Goal: Task Accomplishment & Management: Complete application form

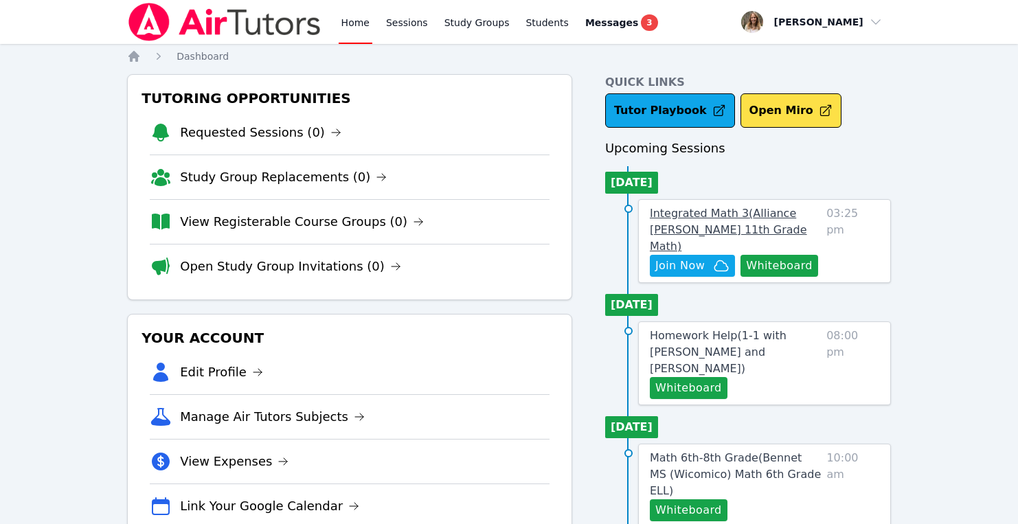
scroll to position [202, 0]
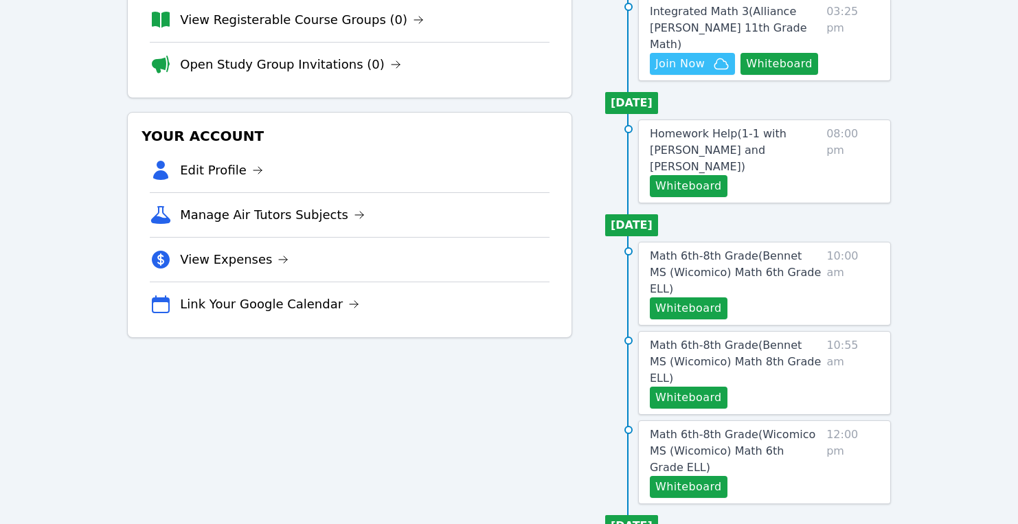
click at [708, 56] on span "Join Now" at bounding box center [692, 64] width 74 height 16
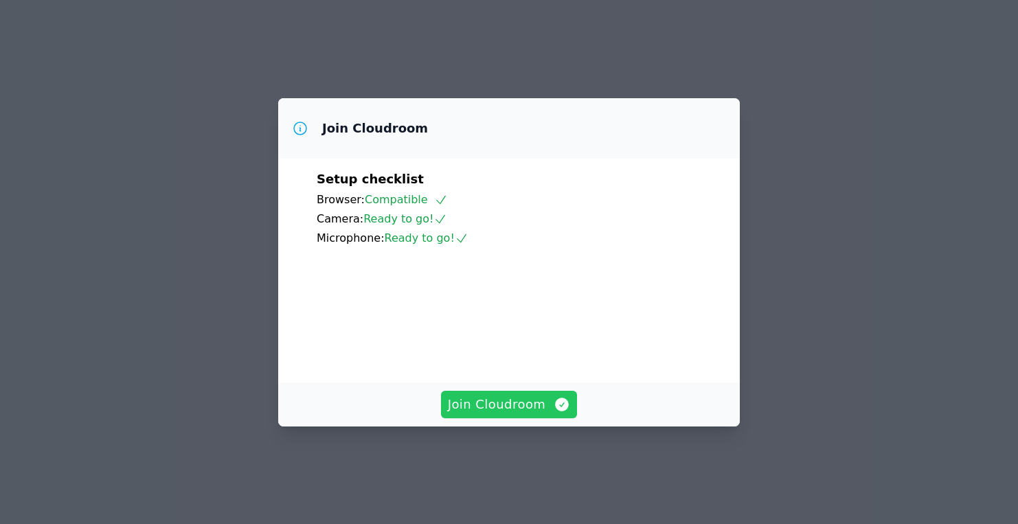
click at [501, 414] on span "Join Cloudroom" at bounding box center [509, 404] width 123 height 19
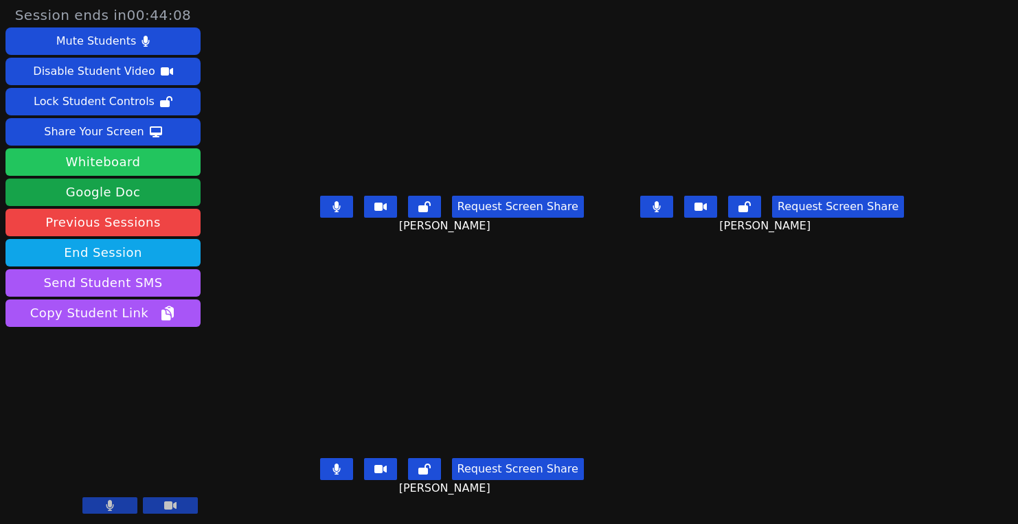
click at [142, 166] on button "Whiteboard" at bounding box center [102, 161] width 195 height 27
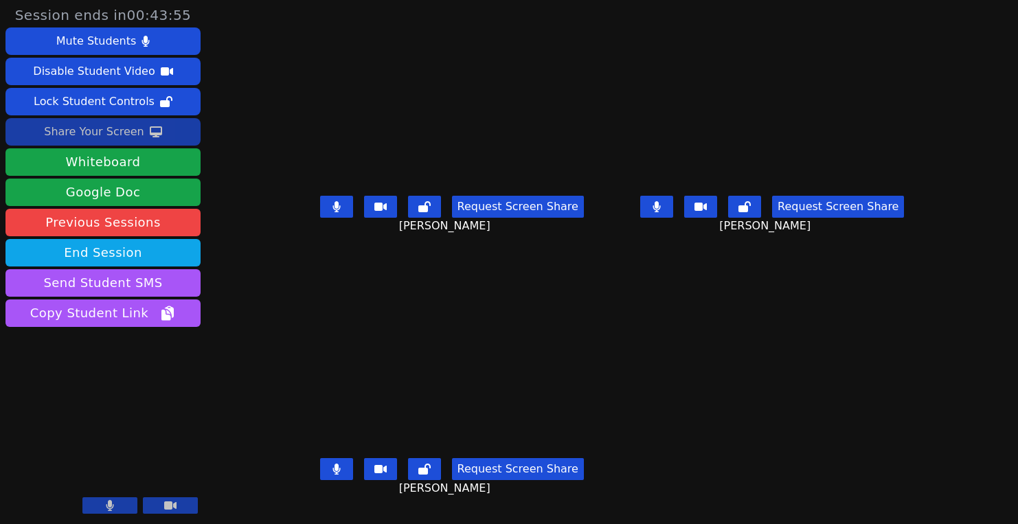
click at [150, 134] on icon at bounding box center [156, 131] width 12 height 11
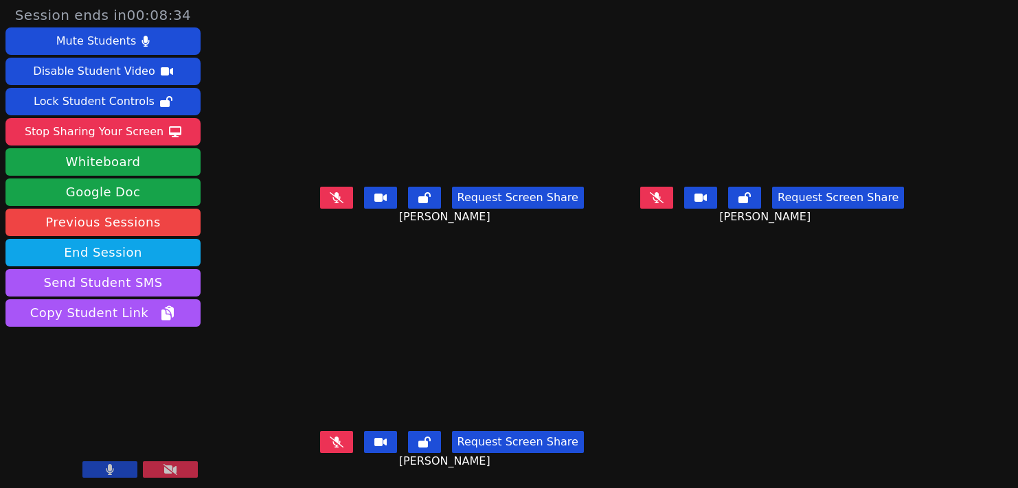
click at [673, 198] on button at bounding box center [656, 198] width 33 height 22
click at [330, 194] on icon at bounding box center [337, 197] width 14 height 11
click at [332, 196] on icon at bounding box center [336, 197] width 8 height 11
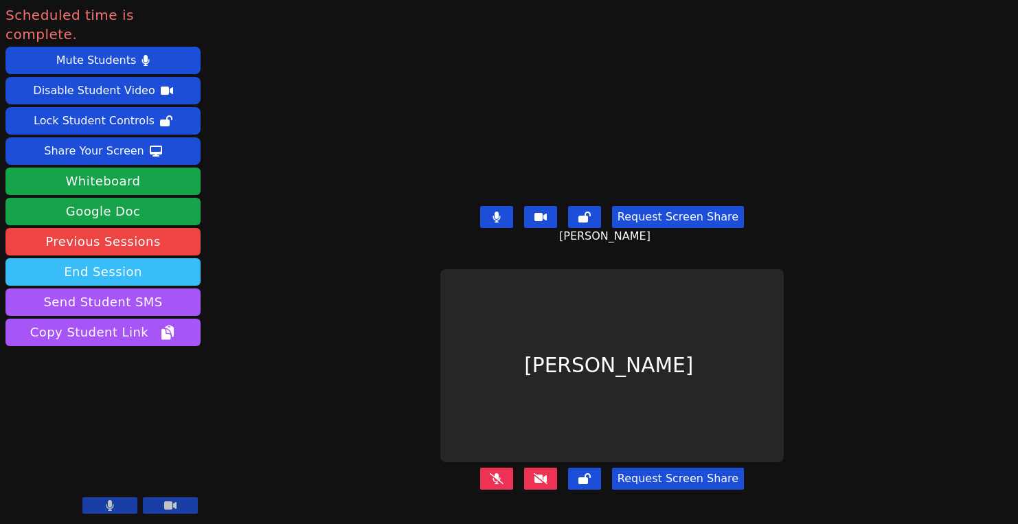
click at [180, 258] on button "End Session" at bounding box center [102, 271] width 195 height 27
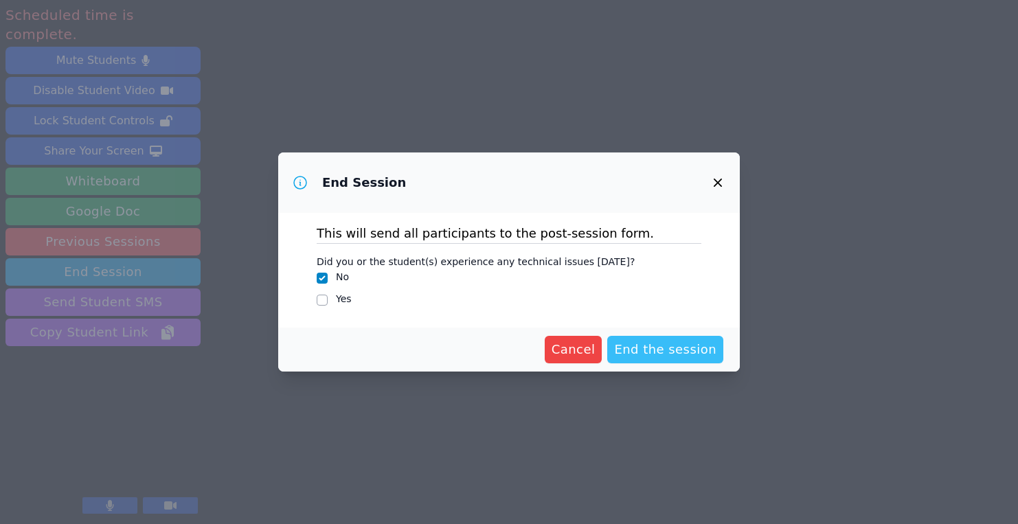
click at [643, 345] on span "End the session" at bounding box center [665, 349] width 102 height 19
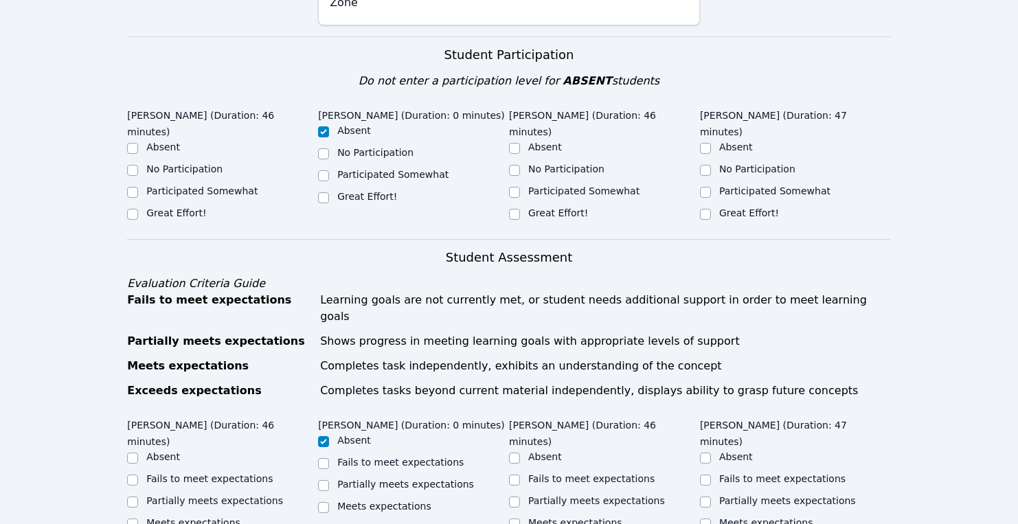
scroll to position [498, 0]
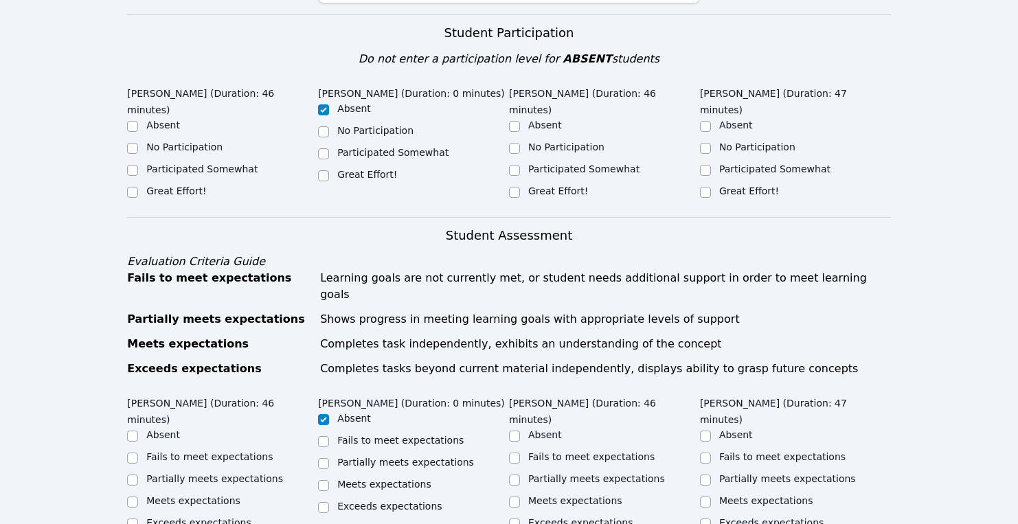
click at [205, 184] on div "Great Effort!" at bounding box center [222, 192] width 191 height 16
click at [150, 185] on label "Great Effort!" at bounding box center [176, 190] width 60 height 11
click at [138, 187] on input "Great Effort!" at bounding box center [132, 192] width 11 height 11
checkbox input "true"
click at [544, 185] on label "Great Effort!" at bounding box center [558, 190] width 60 height 11
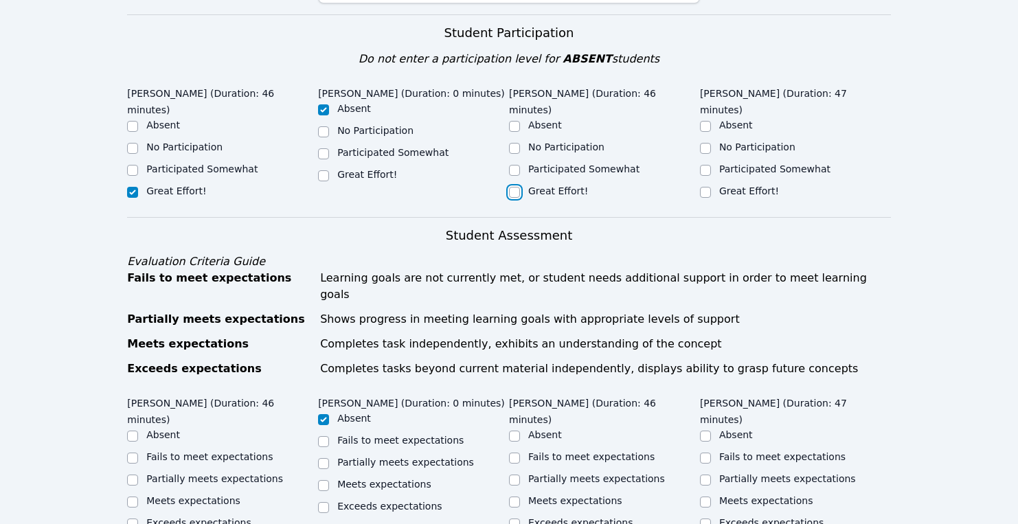
click at [520, 187] on input "Great Effort!" at bounding box center [514, 192] width 11 height 11
checkbox input "true"
click at [729, 185] on label "Great Effort!" at bounding box center [749, 190] width 60 height 11
click at [711, 187] on input "Great Effort!" at bounding box center [705, 192] width 11 height 11
checkbox input "true"
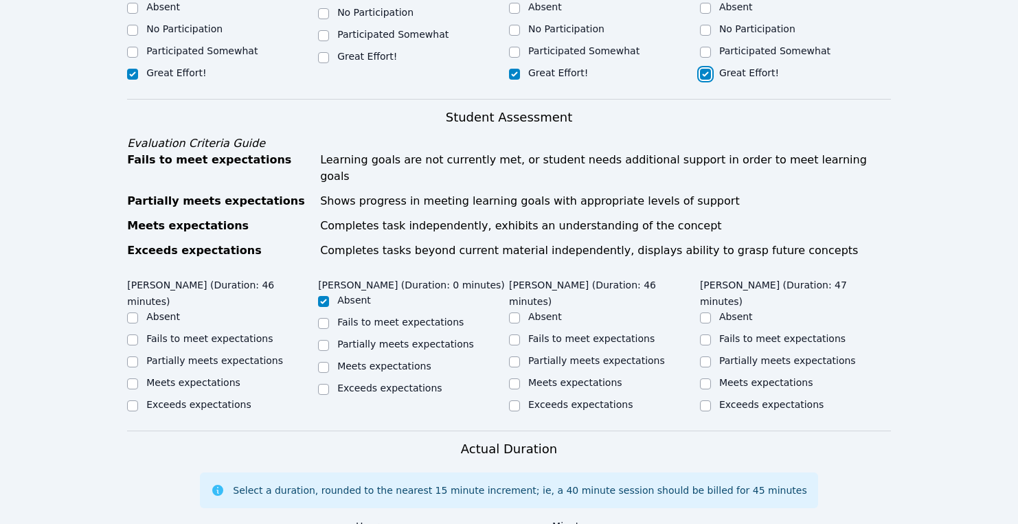
scroll to position [633, 0]
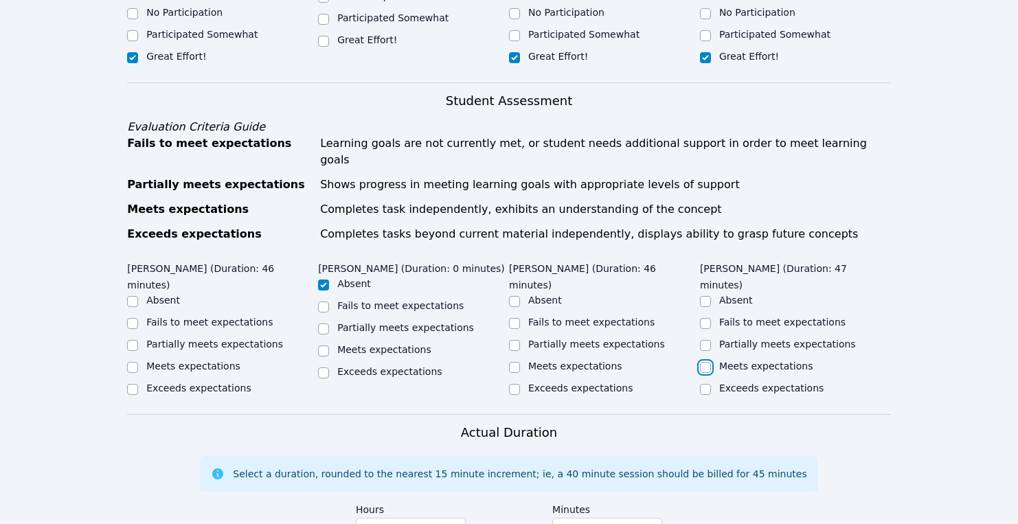
click at [703, 362] on input "Meets expectations" at bounding box center [705, 367] width 11 height 11
checkbox input "true"
click at [515, 340] on input "Partially meets expectations" at bounding box center [514, 345] width 11 height 11
checkbox input "true"
click at [129, 340] on input "Partially meets expectations" at bounding box center [132, 345] width 11 height 11
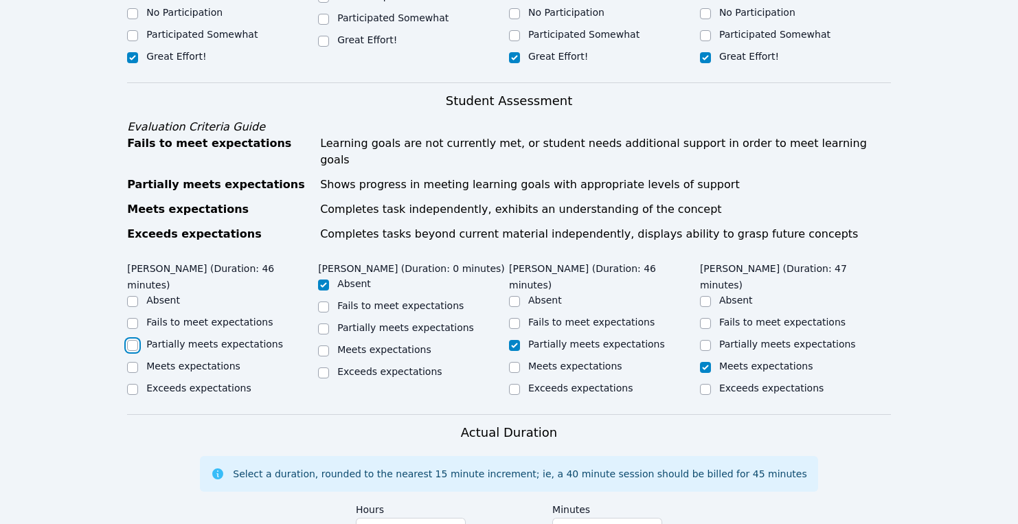
checkbox input "true"
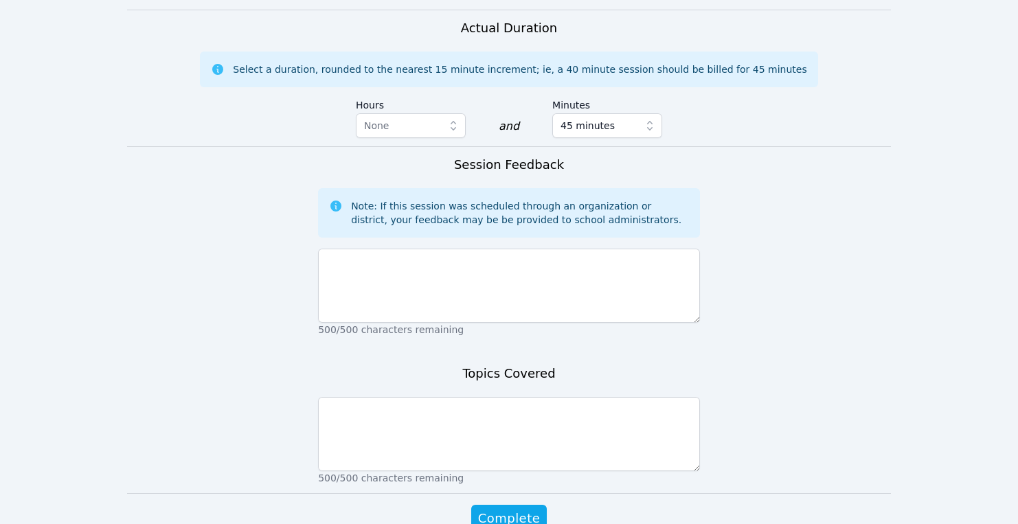
scroll to position [1062, 0]
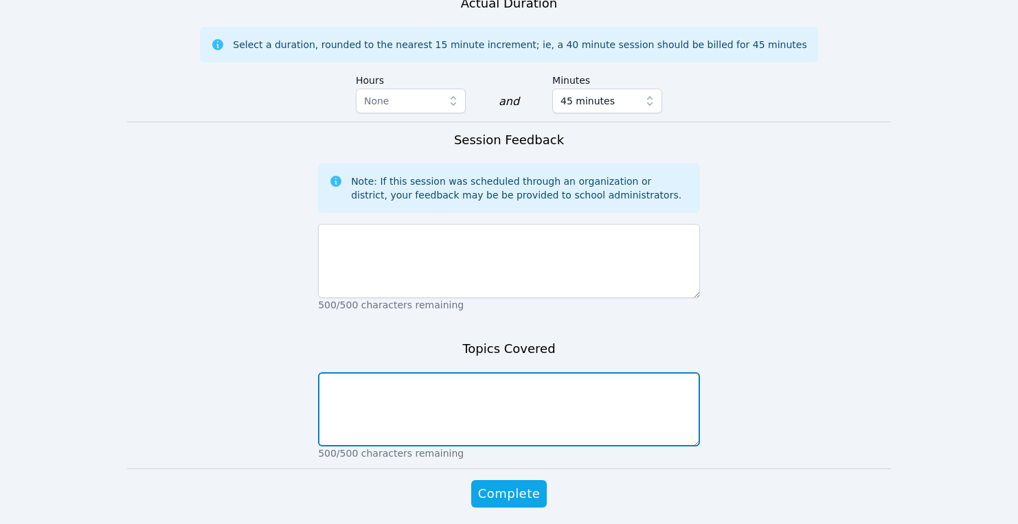
click at [350, 372] on textarea at bounding box center [509, 409] width 382 height 74
type textarea "weekly packet: Construct and deconstruct, factor and simplify"
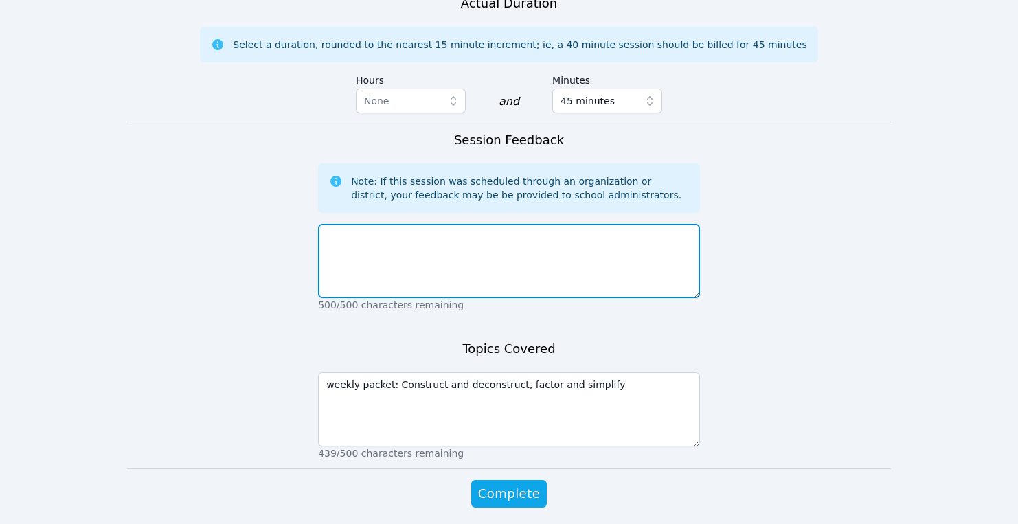
click at [343, 224] on textarea at bounding box center [509, 261] width 382 height 74
click at [377, 224] on textarea "Great sessiion! the students were polite and" at bounding box center [509, 261] width 382 height 74
click at [544, 224] on textarea "Great session! the students were polite and" at bounding box center [509, 261] width 382 height 74
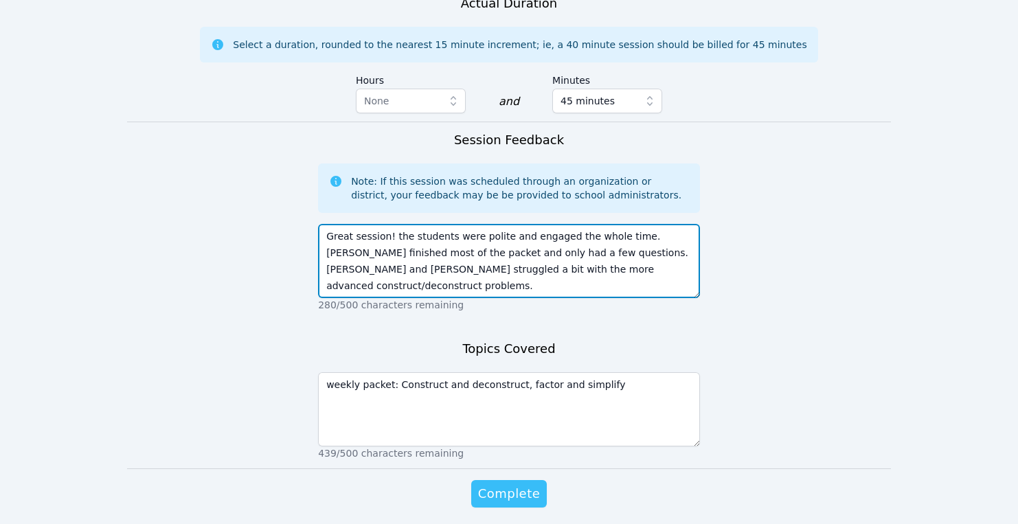
type textarea "Great session! the students were polite and engaged the whole time. Stella fini…"
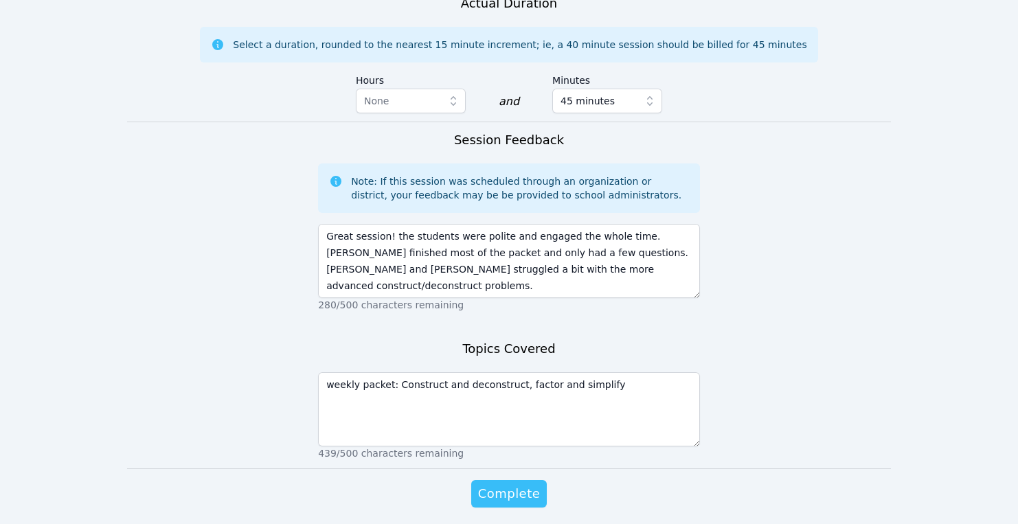
click at [509, 484] on span "Complete" at bounding box center [509, 493] width 62 height 19
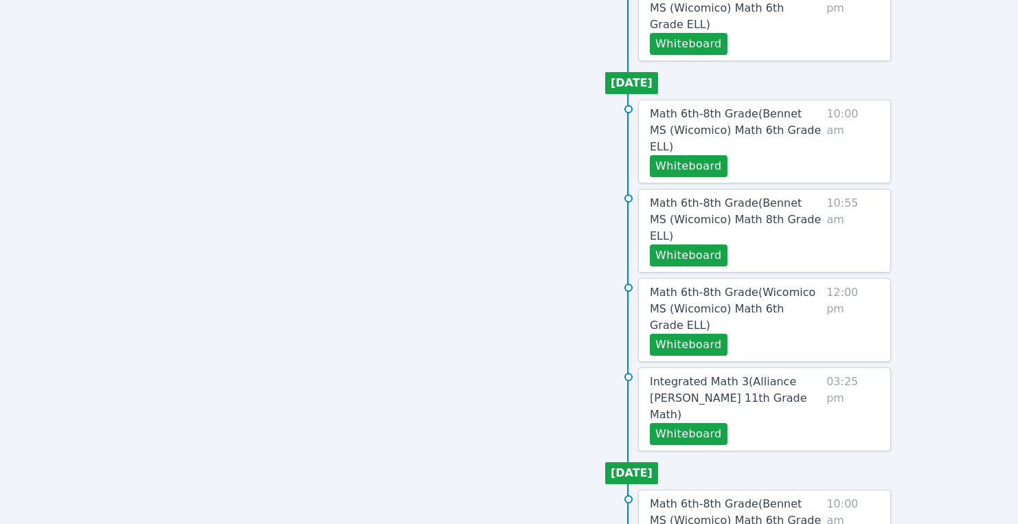
scroll to position [590, 0]
click at [682, 422] on button "Whiteboard" at bounding box center [689, 433] width 78 height 22
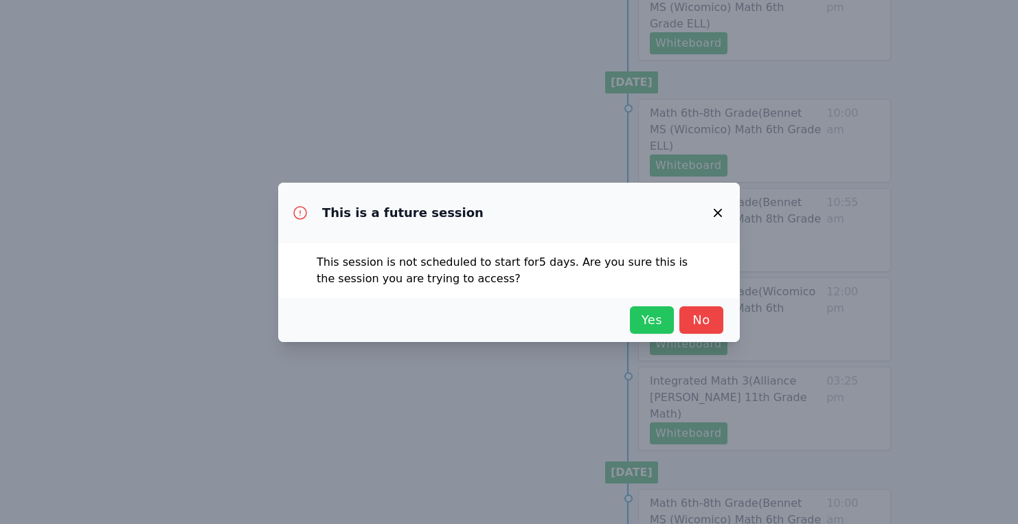
click at [654, 318] on span "Yes" at bounding box center [651, 319] width 30 height 19
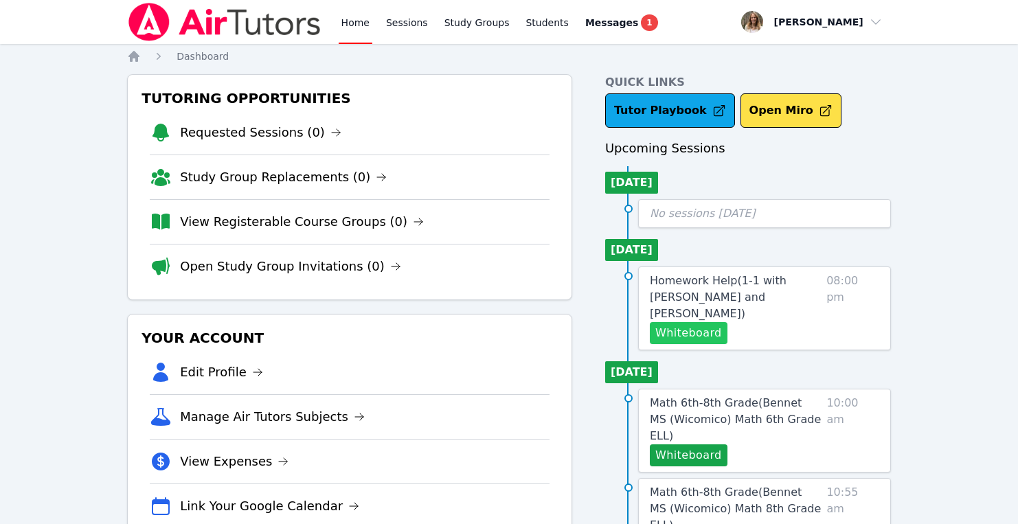
click at [698, 322] on button "Whiteboard" at bounding box center [689, 333] width 78 height 22
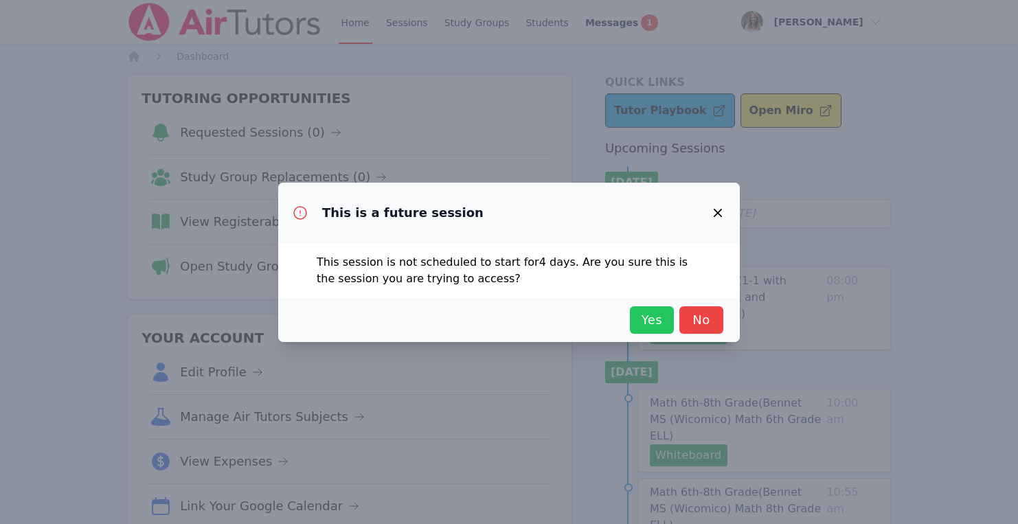
click at [649, 316] on span "Yes" at bounding box center [651, 319] width 30 height 19
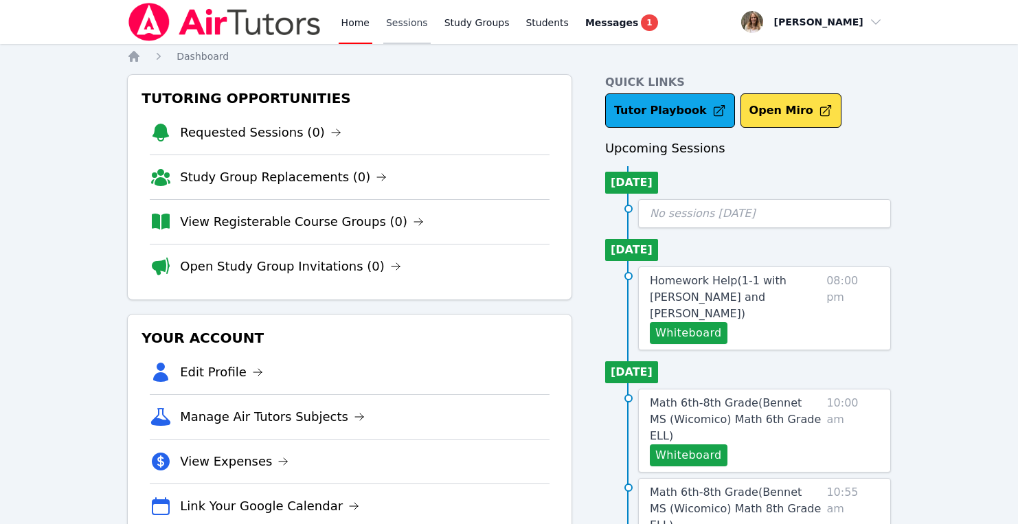
click at [408, 27] on link "Sessions" at bounding box center [406, 22] width 47 height 44
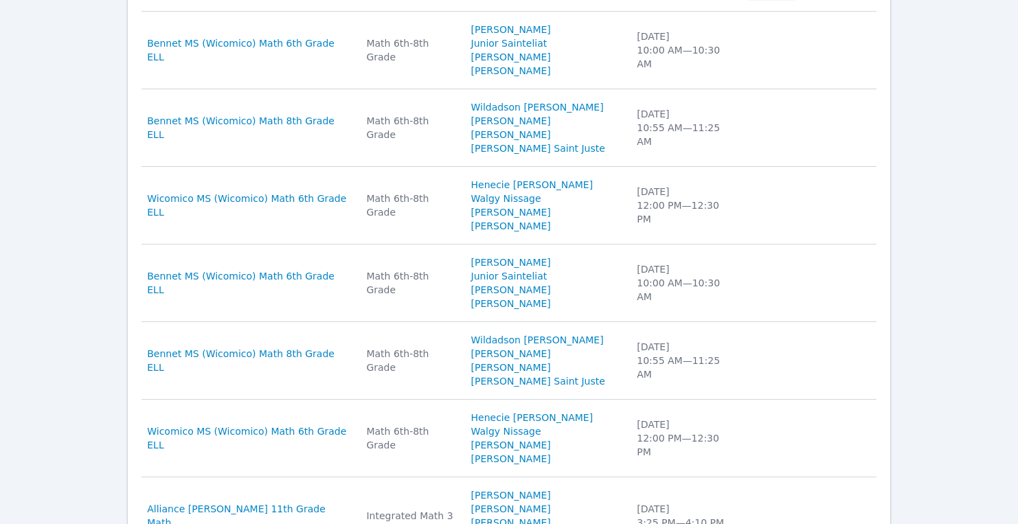
scroll to position [797, 0]
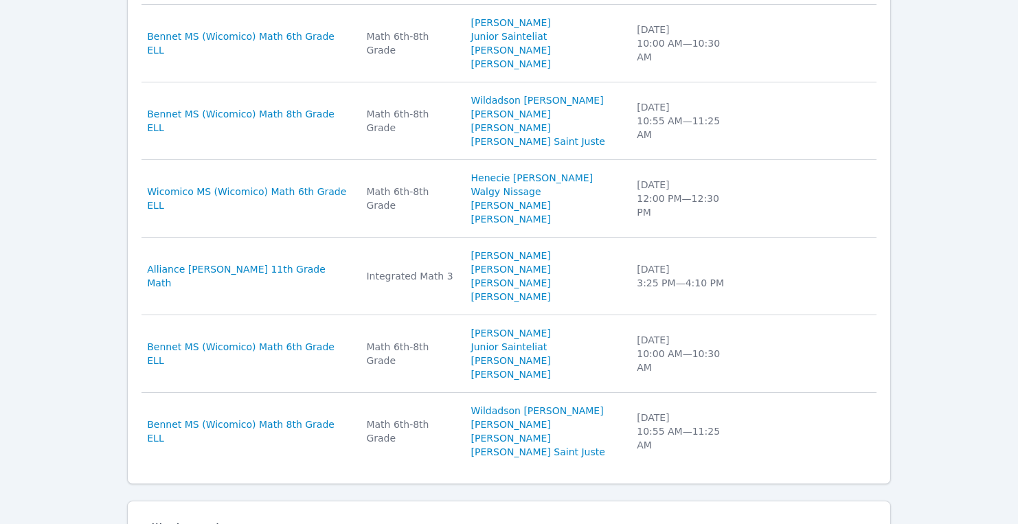
click at [273, 522] on button "Expand" at bounding box center [284, 529] width 58 height 14
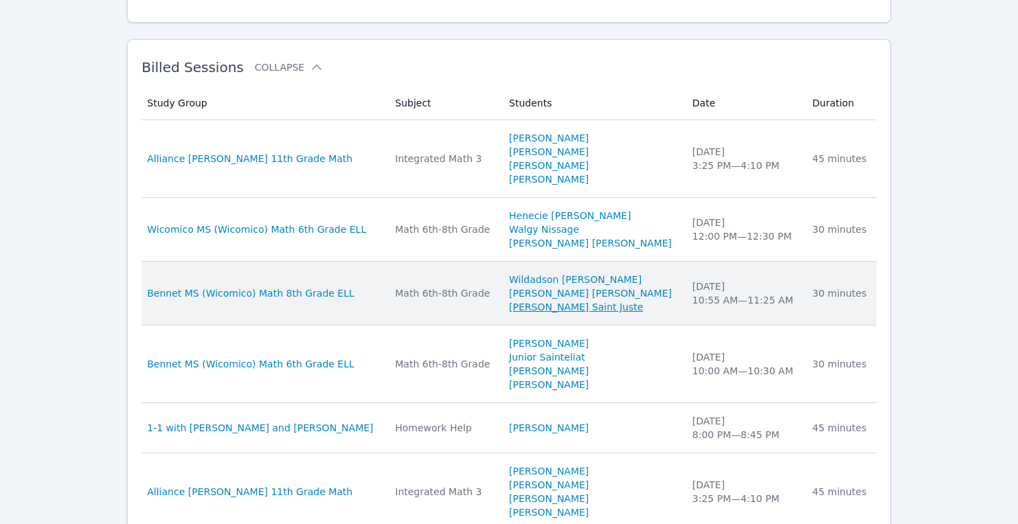
scroll to position [1274, 0]
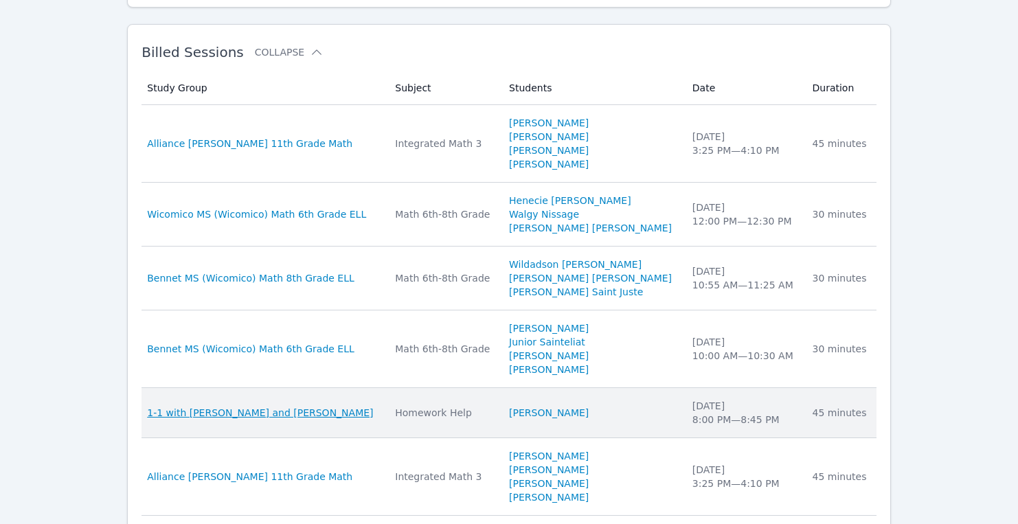
click at [200, 406] on span "1-1 with [PERSON_NAME] and [PERSON_NAME]" at bounding box center [260, 413] width 226 height 14
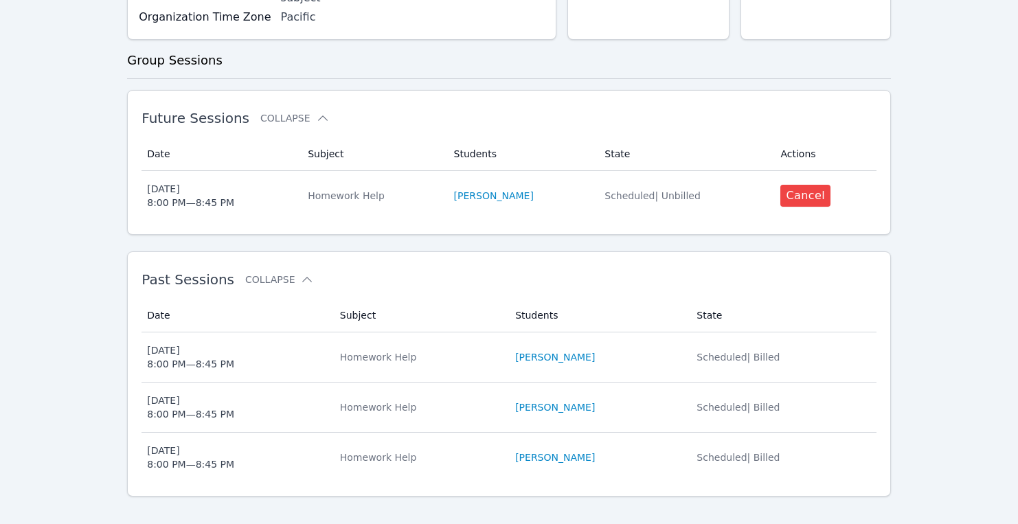
scroll to position [312, 0]
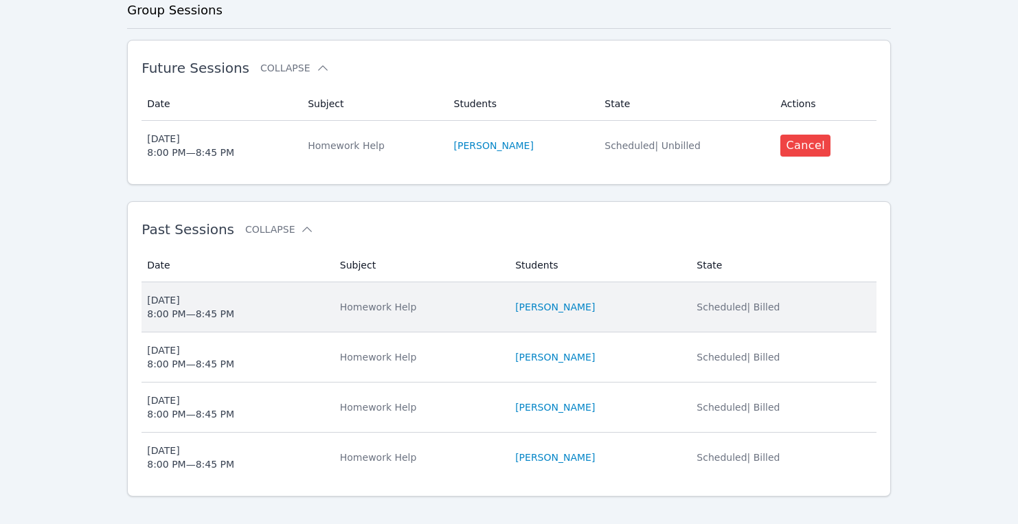
click at [176, 293] on div "[DATE] 8:00 PM — 8:45 PM" at bounding box center [190, 306] width 87 height 27
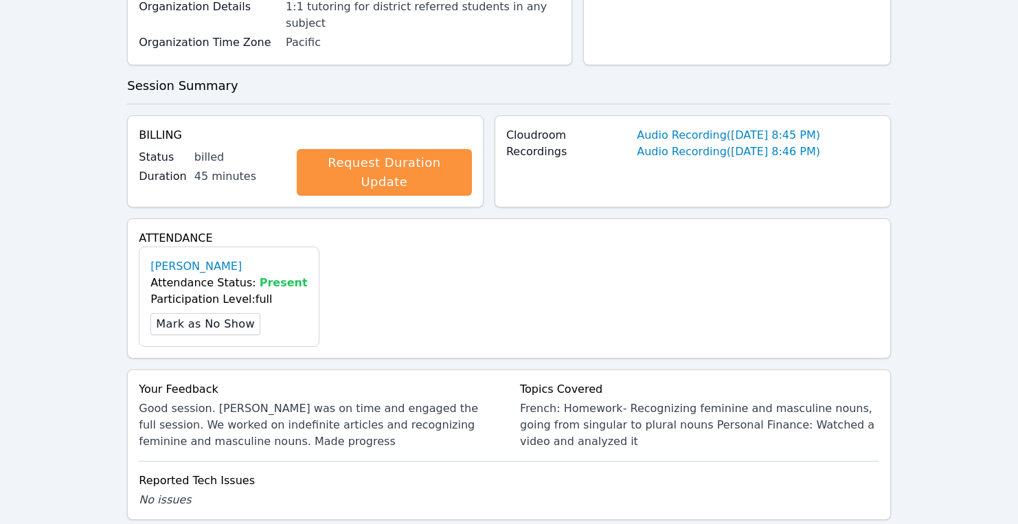
scroll to position [407, 0]
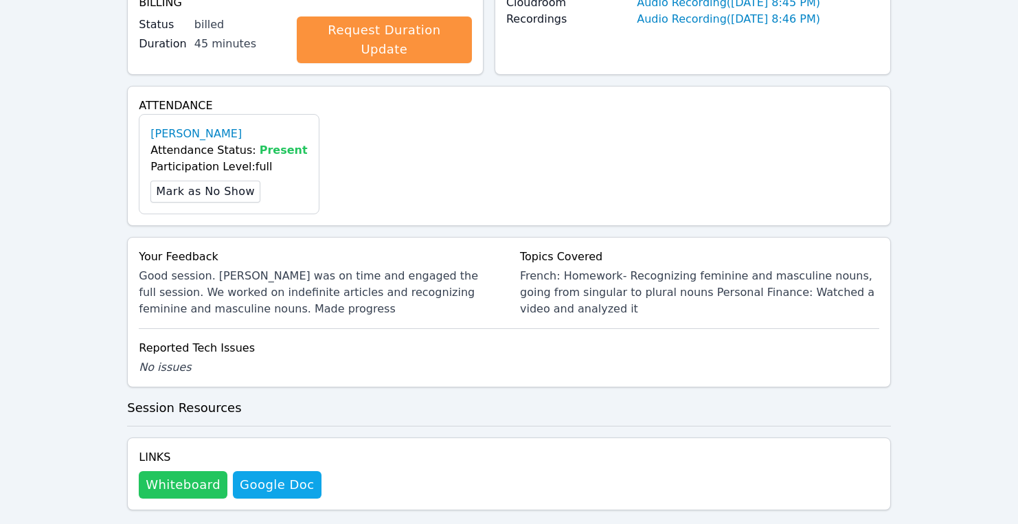
click at [168, 471] on button "Whiteboard" at bounding box center [183, 484] width 89 height 27
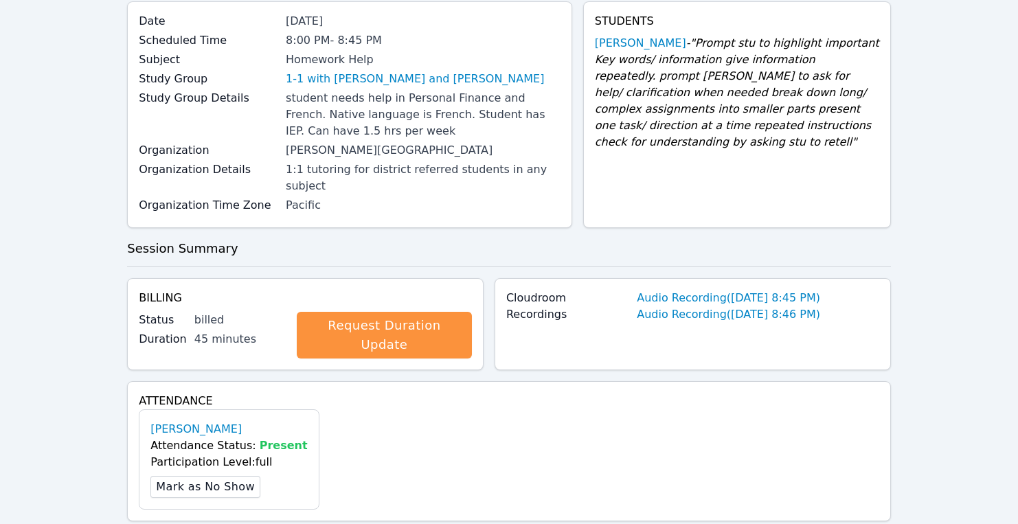
scroll to position [0, 0]
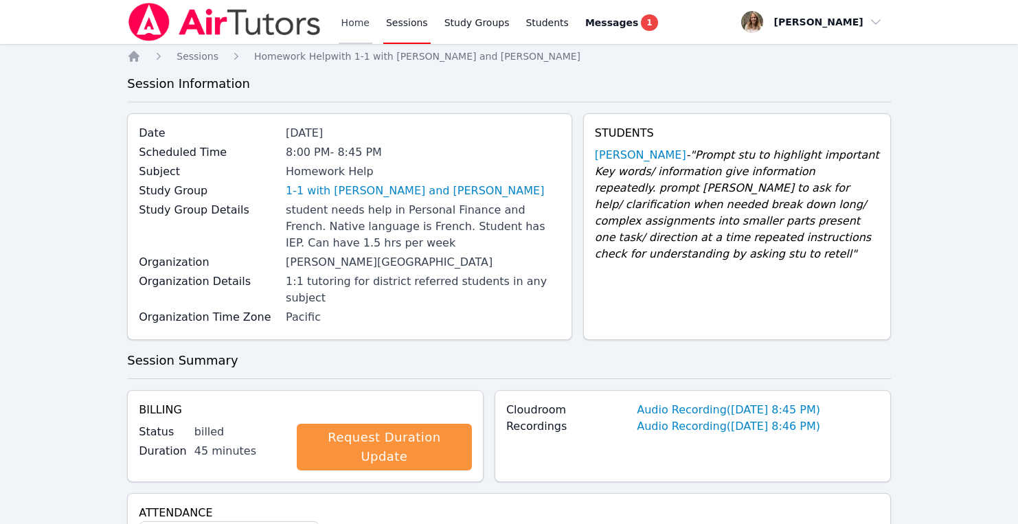
click at [359, 19] on link "Home" at bounding box center [355, 22] width 34 height 44
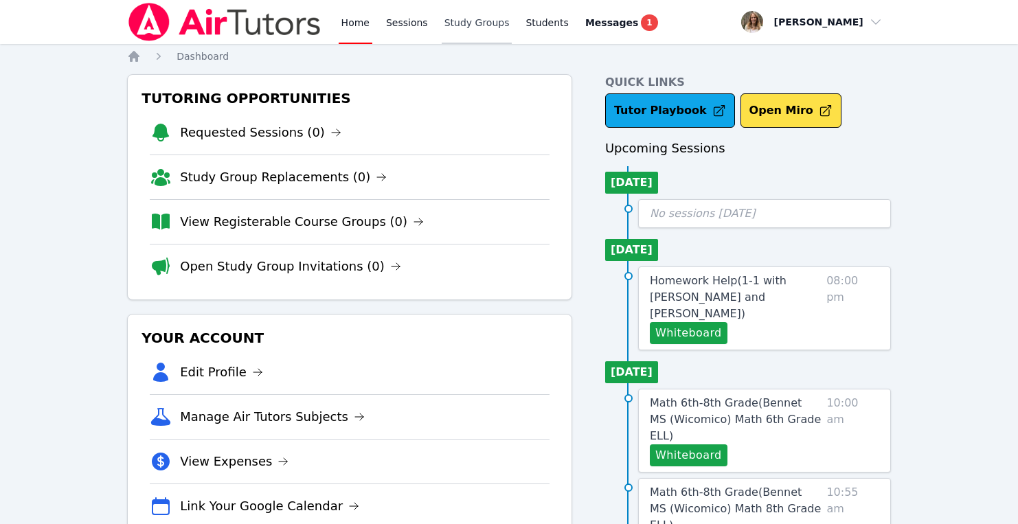
click at [465, 16] on link "Study Groups" at bounding box center [476, 22] width 71 height 44
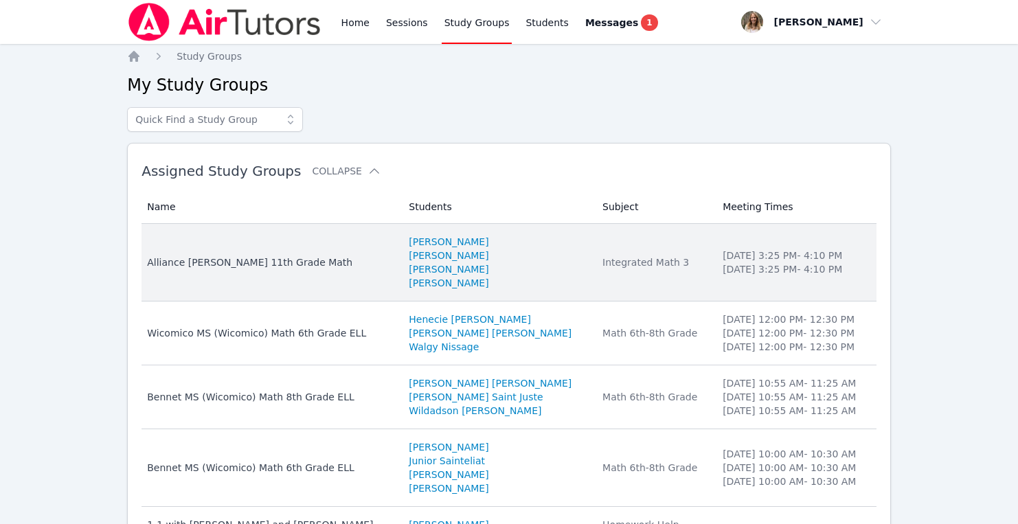
scroll to position [77, 0]
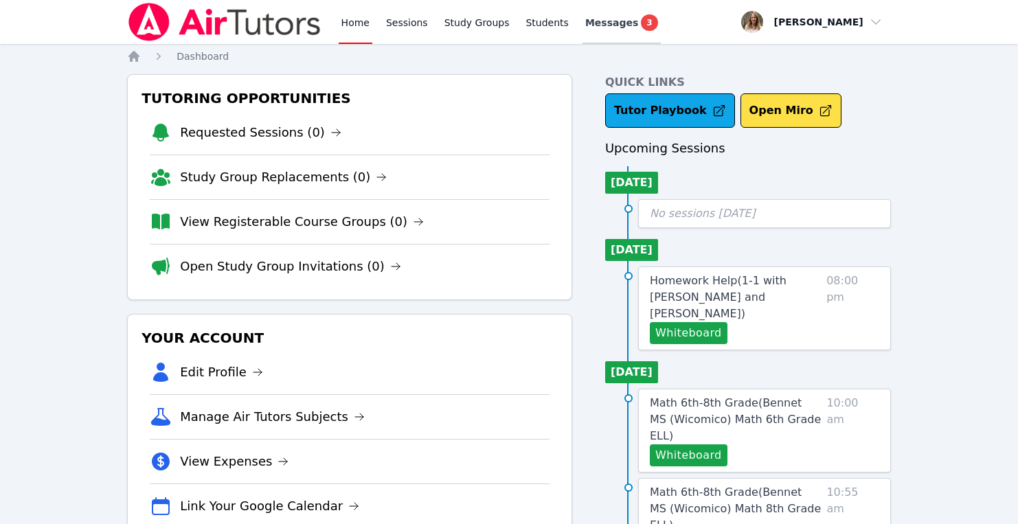
click at [641, 30] on span "3" at bounding box center [649, 22] width 16 height 16
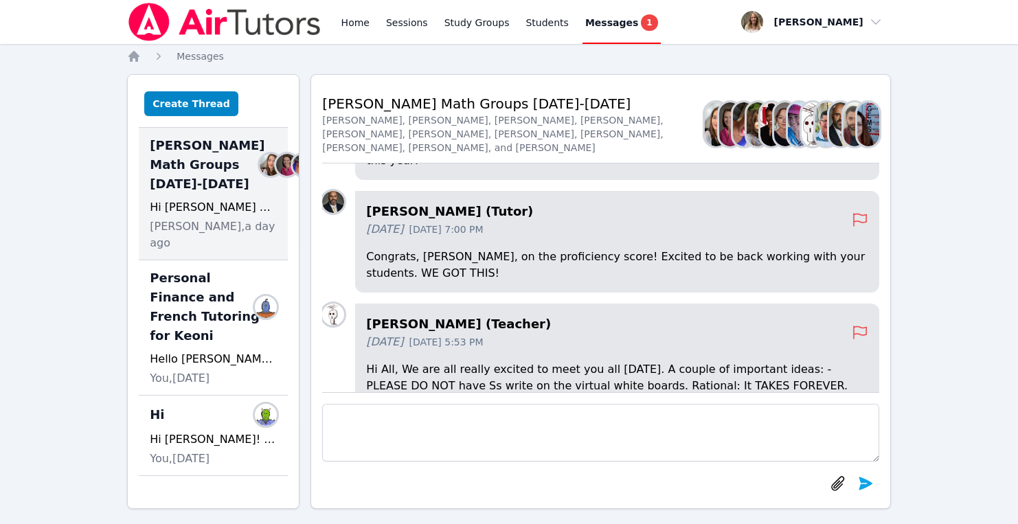
scroll to position [-564, 0]
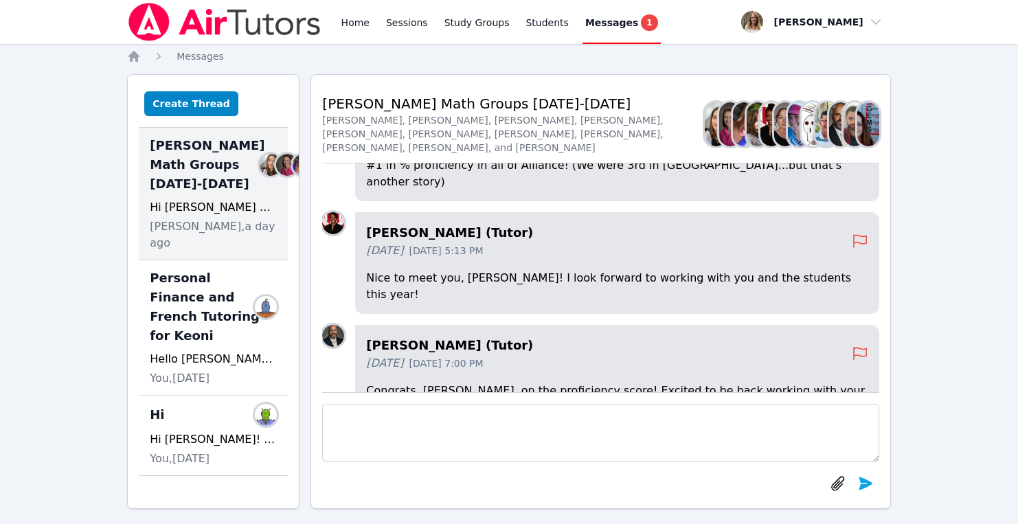
click at [641, 21] on span "1" at bounding box center [649, 22] width 16 height 16
click at [194, 53] on span "Messages" at bounding box center [199, 56] width 47 height 11
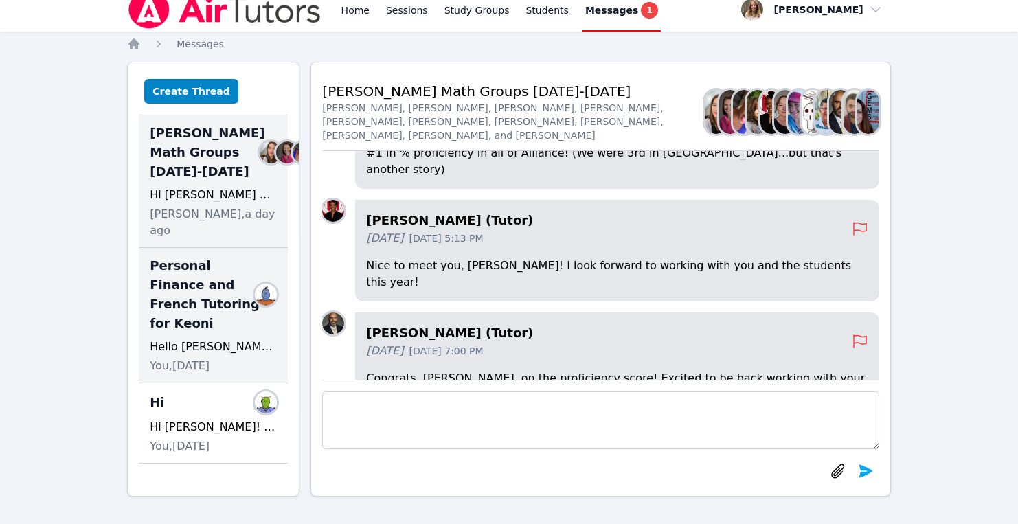
scroll to position [0, 0]
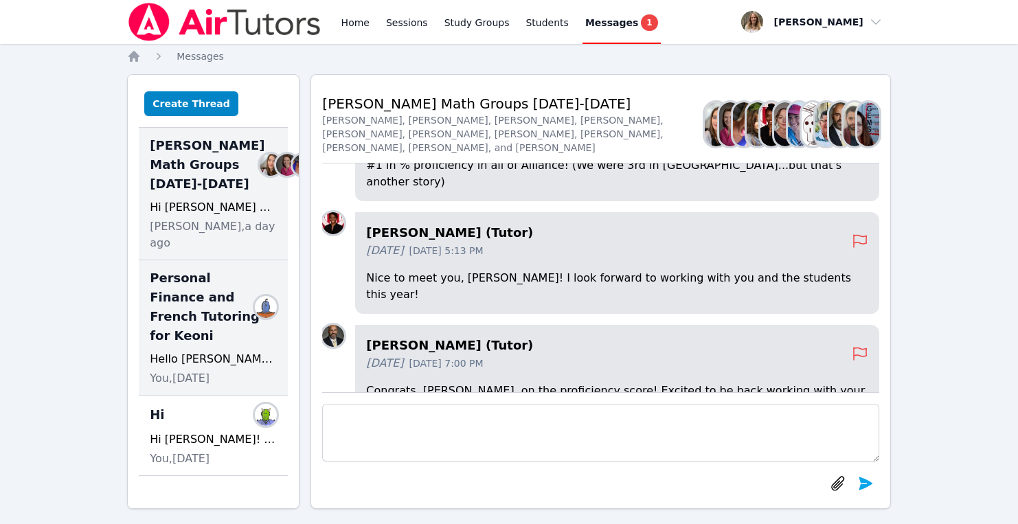
click at [220, 350] on div "Personal Finance and French Tutoring for Keoni Members Hello Ms. Ramponi! This …" at bounding box center [213, 327] width 149 height 135
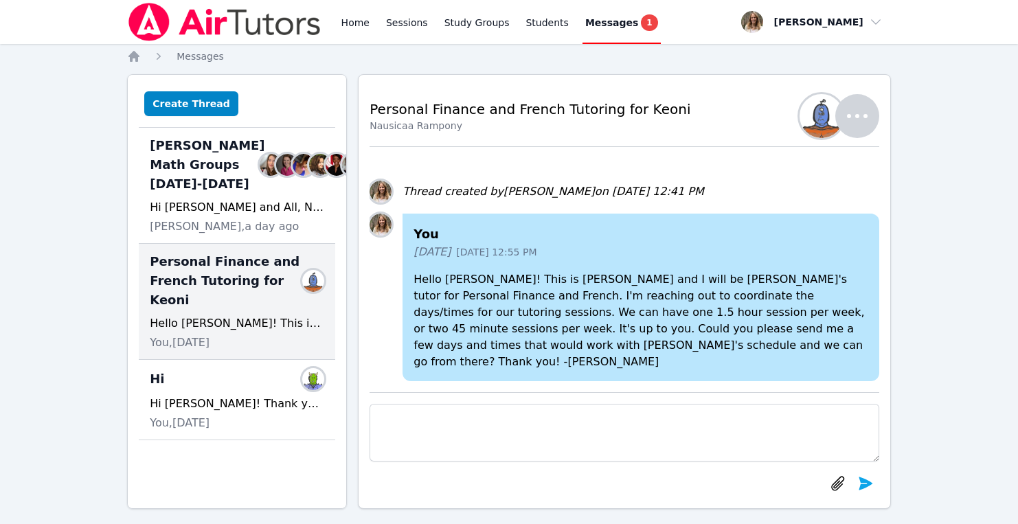
click at [641, 18] on span "1" at bounding box center [649, 22] width 16 height 16
